Goal: Information Seeking & Learning: Compare options

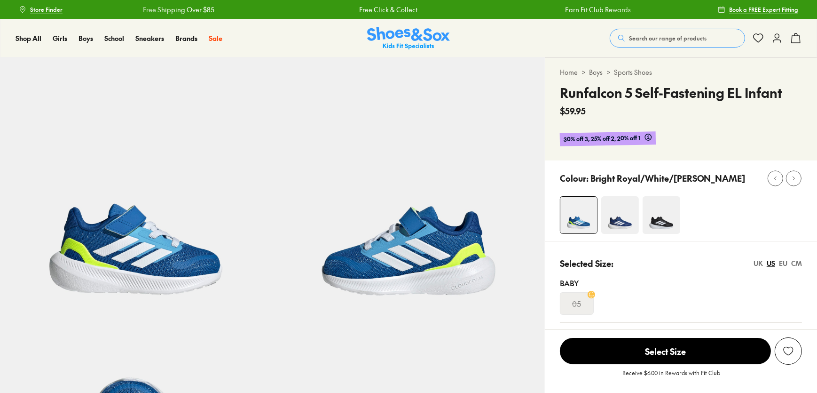
select select "*"
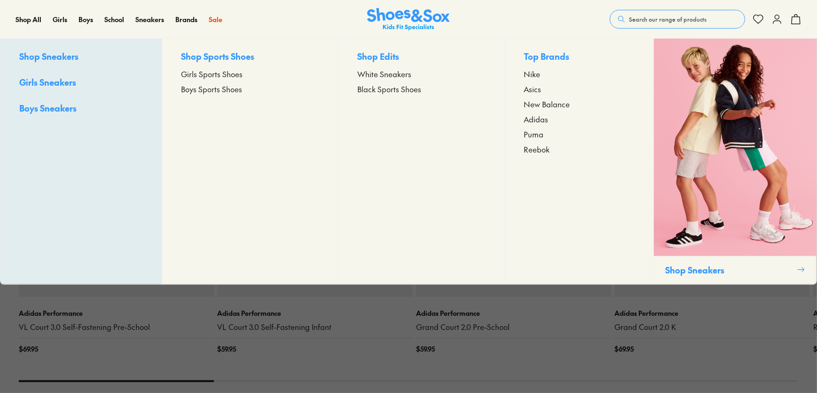
scroll to position [898, 0]
select select "*"
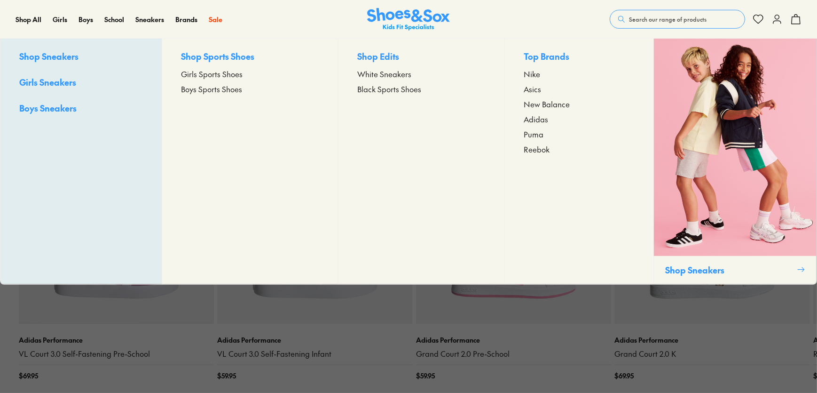
scroll to position [0, 0]
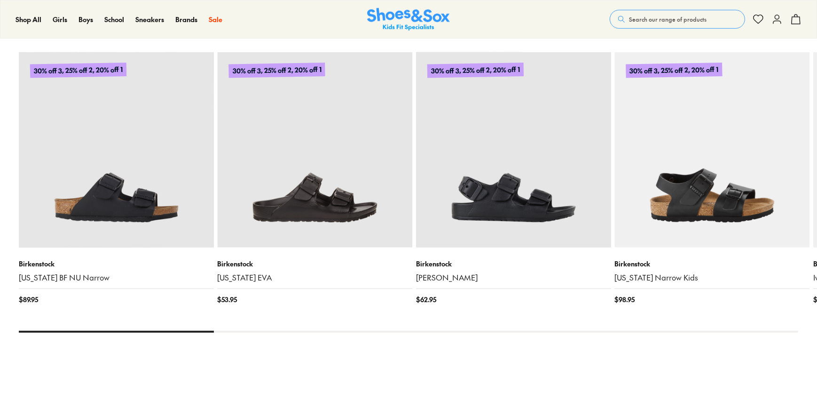
select select "*"
